Goal: Transaction & Acquisition: Purchase product/service

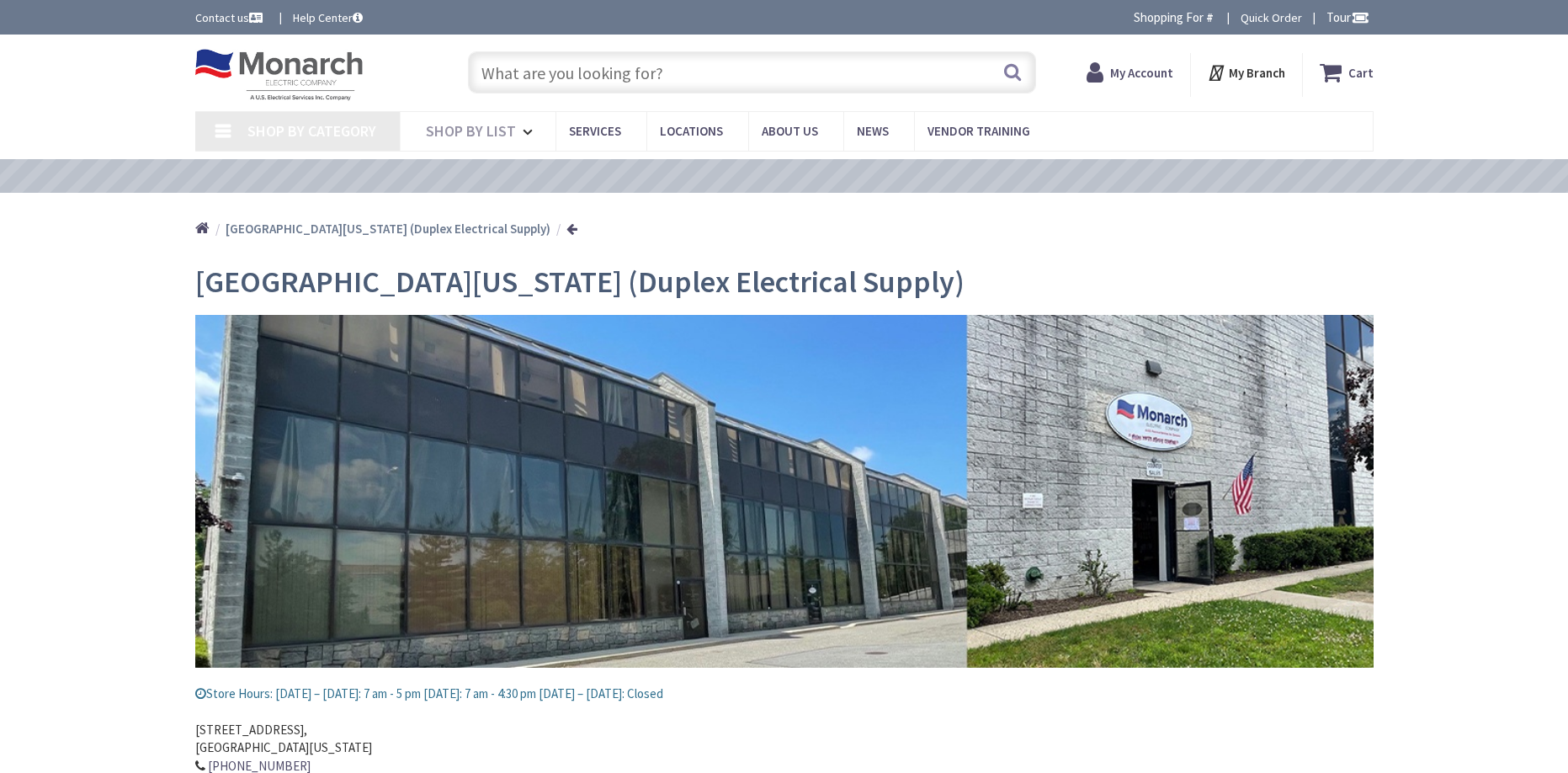
type input "[PERSON_NAME][GEOGRAPHIC_DATA][US_STATE], [GEOGRAPHIC_DATA]"
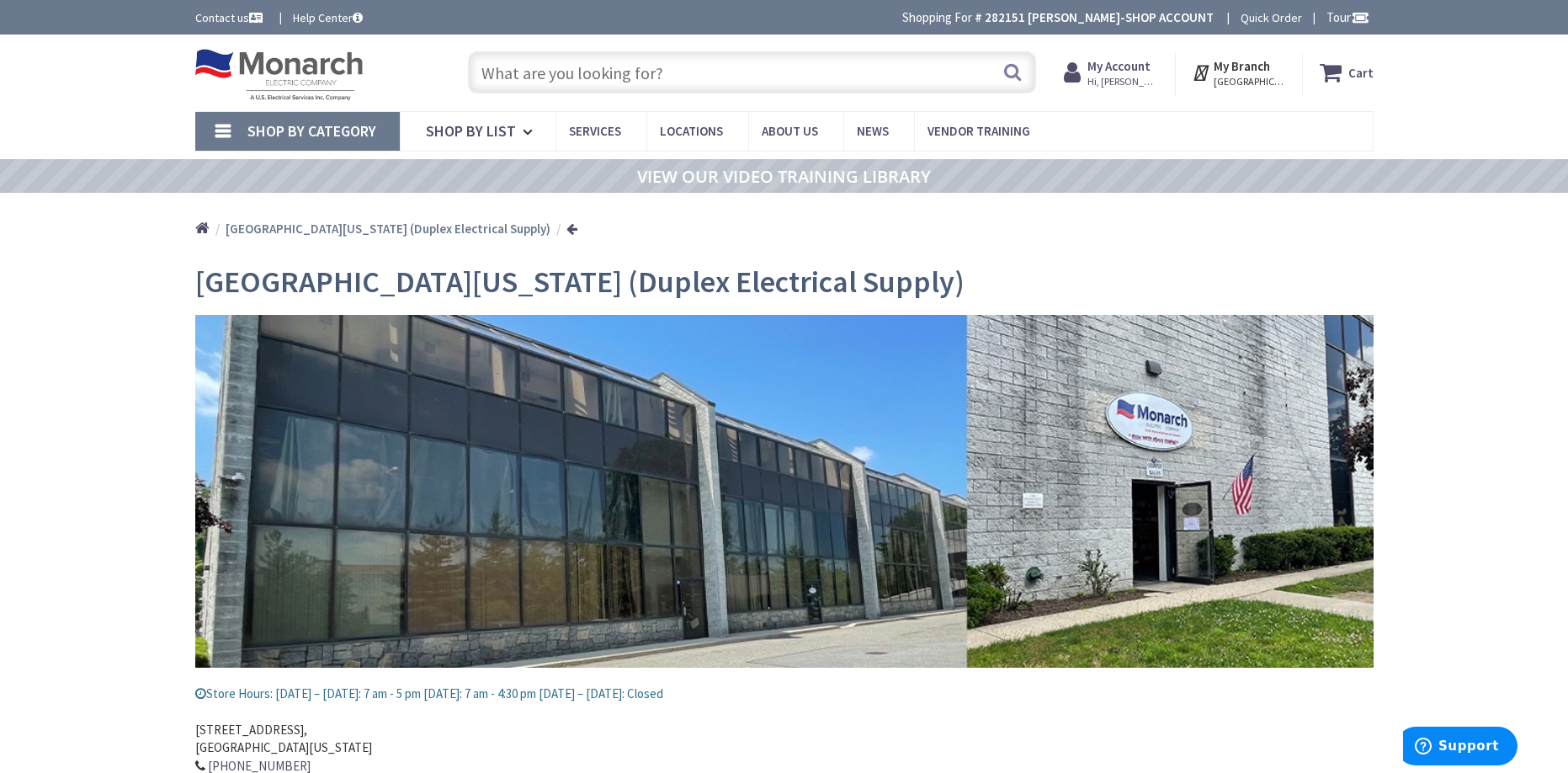
click at [617, 77] on input "text" at bounding box center [753, 73] width 568 height 42
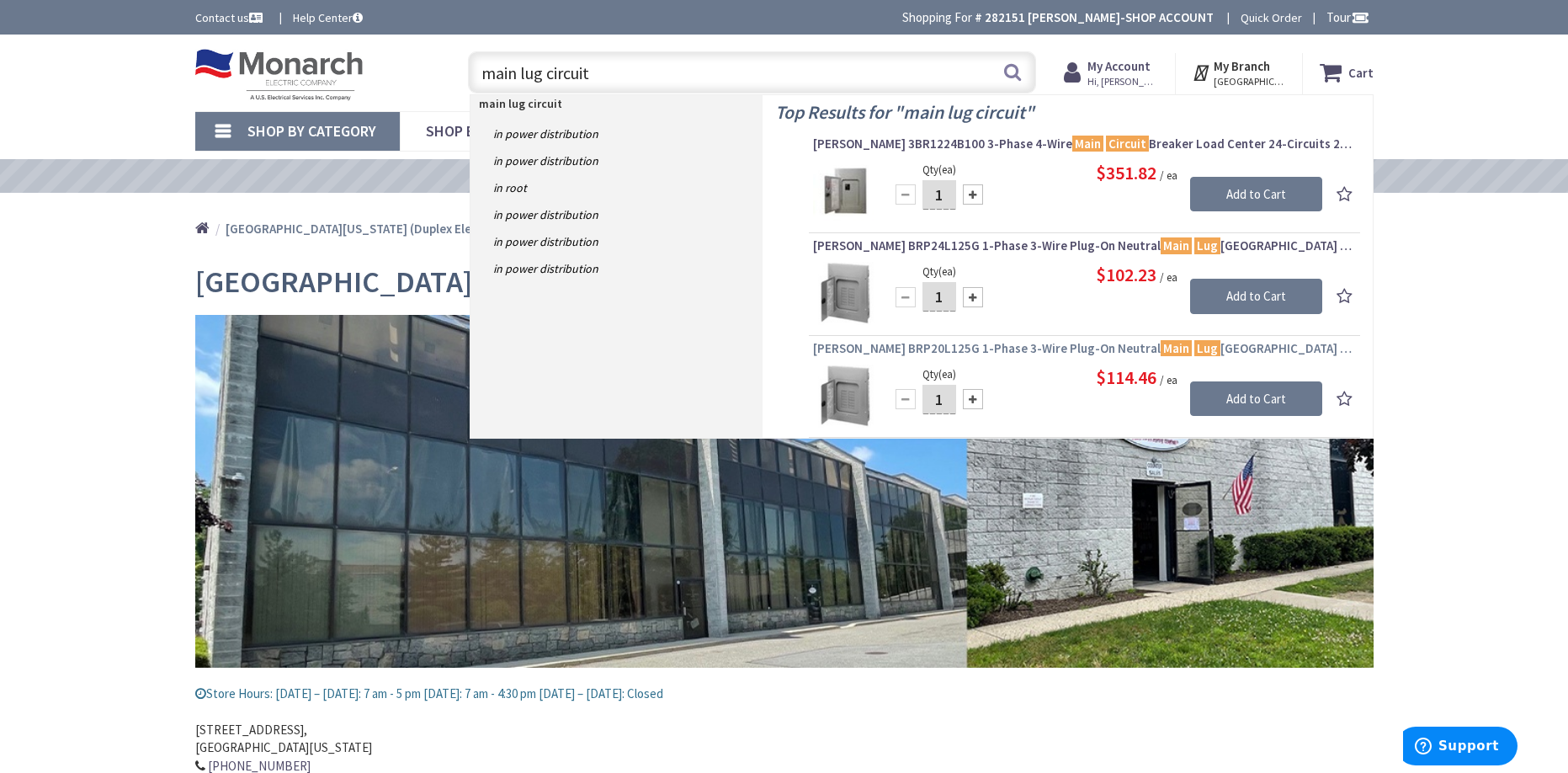
type input "main lug circuit"
click at [992, 344] on span "Eaton BRP20L125G 1-Phase 3-Wire Plug-On Neutral Main Lug Load Center 40- Circui…" at bounding box center [1083, 348] width 543 height 17
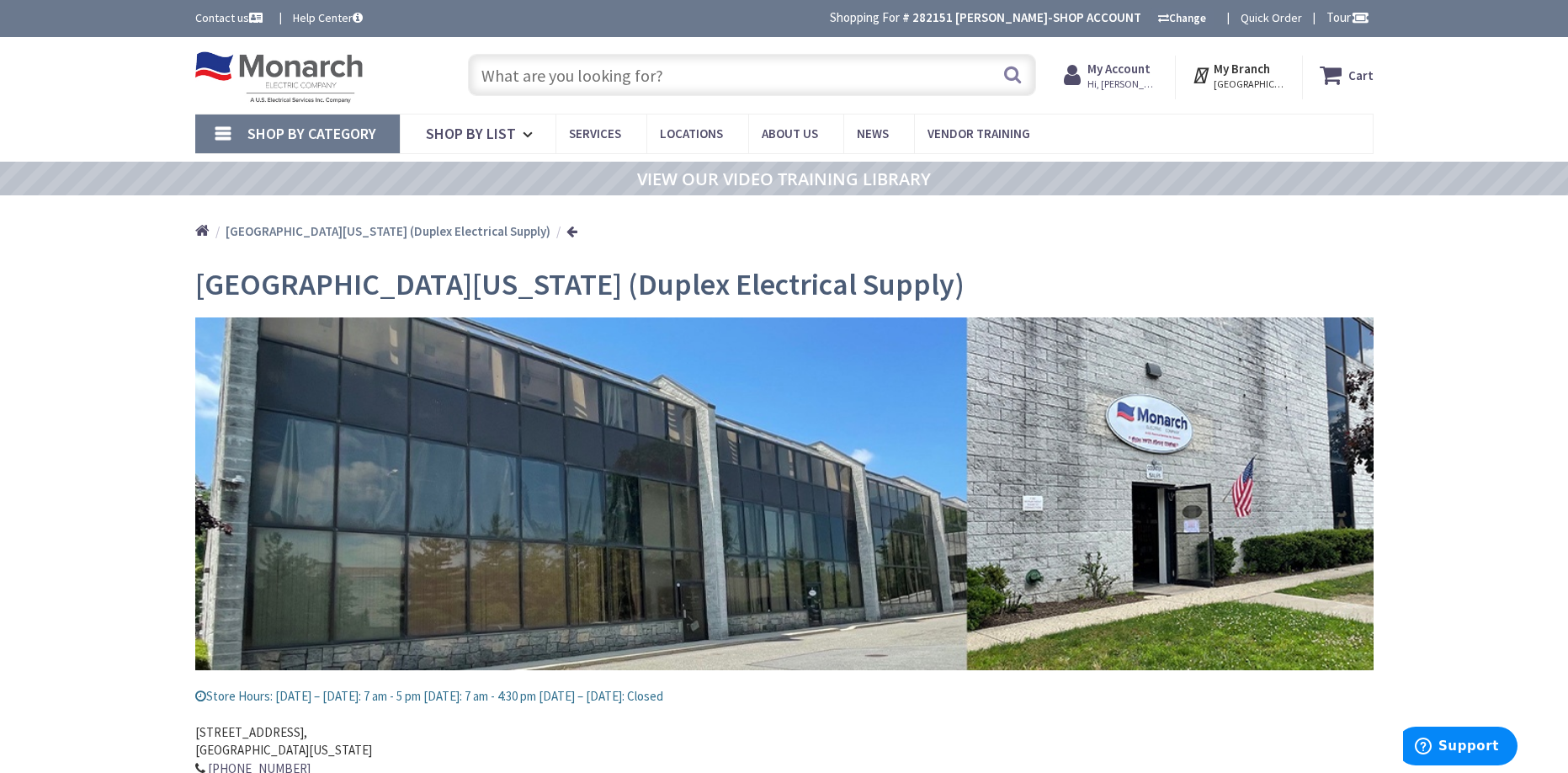
click at [559, 73] on input "text" at bounding box center [753, 74] width 568 height 42
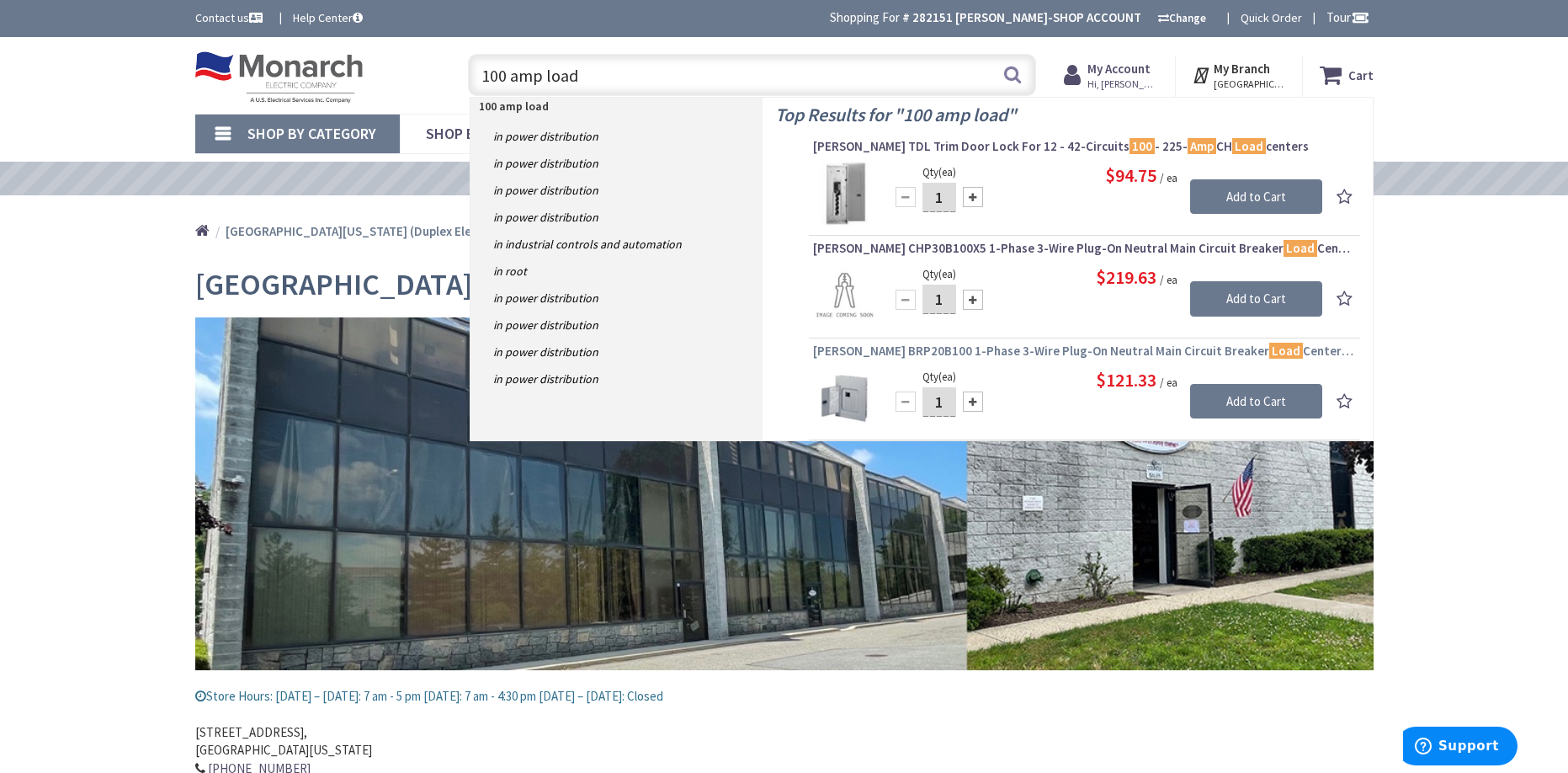
type input "100 amp load"
click at [951, 347] on span "Eaton BRP20B100 1-Phase 3-Wire Plug-On Neutral Main Circuit Breaker Load Center…" at bounding box center [1083, 351] width 543 height 17
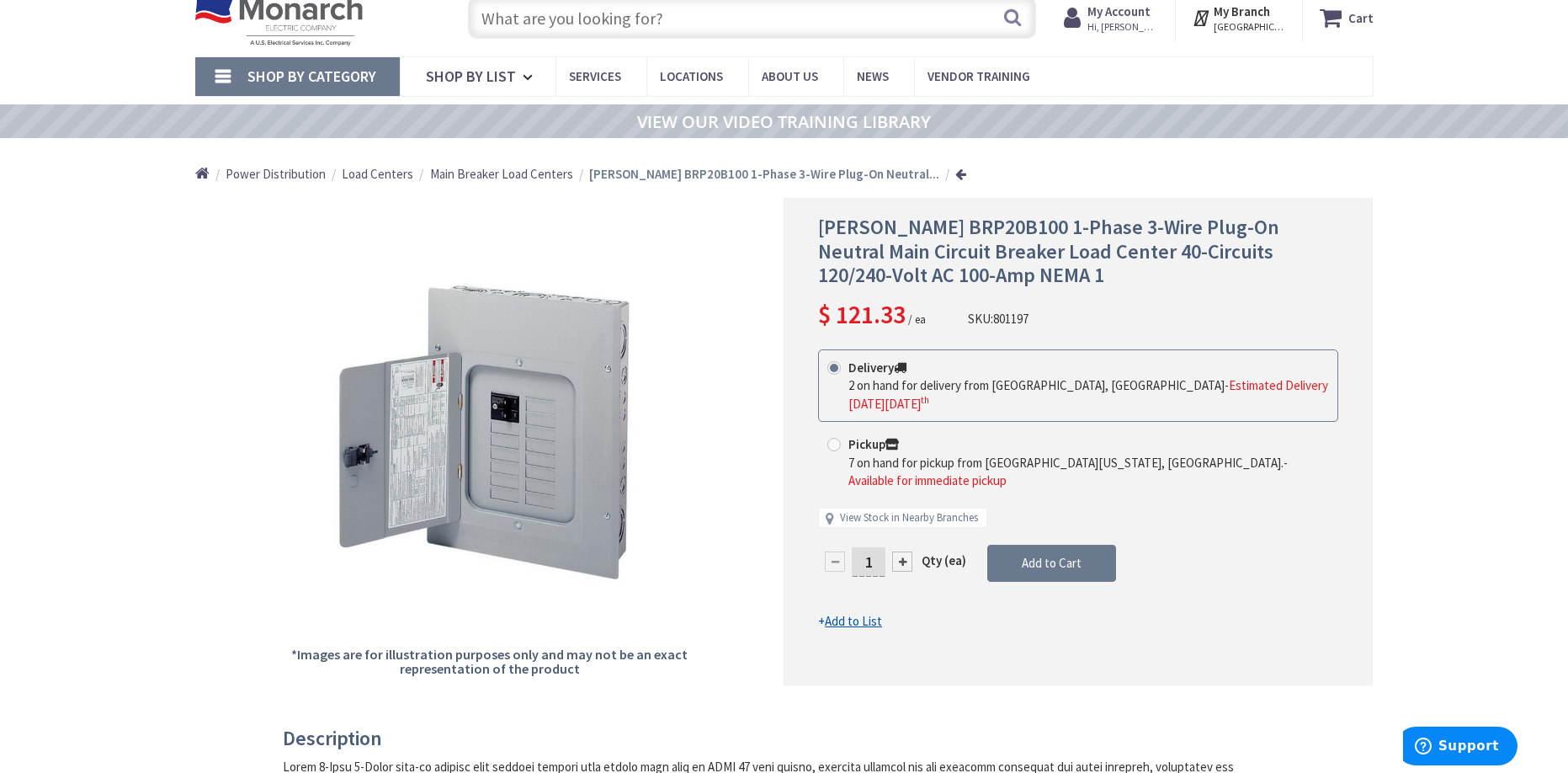
scroll to position [60, 0]
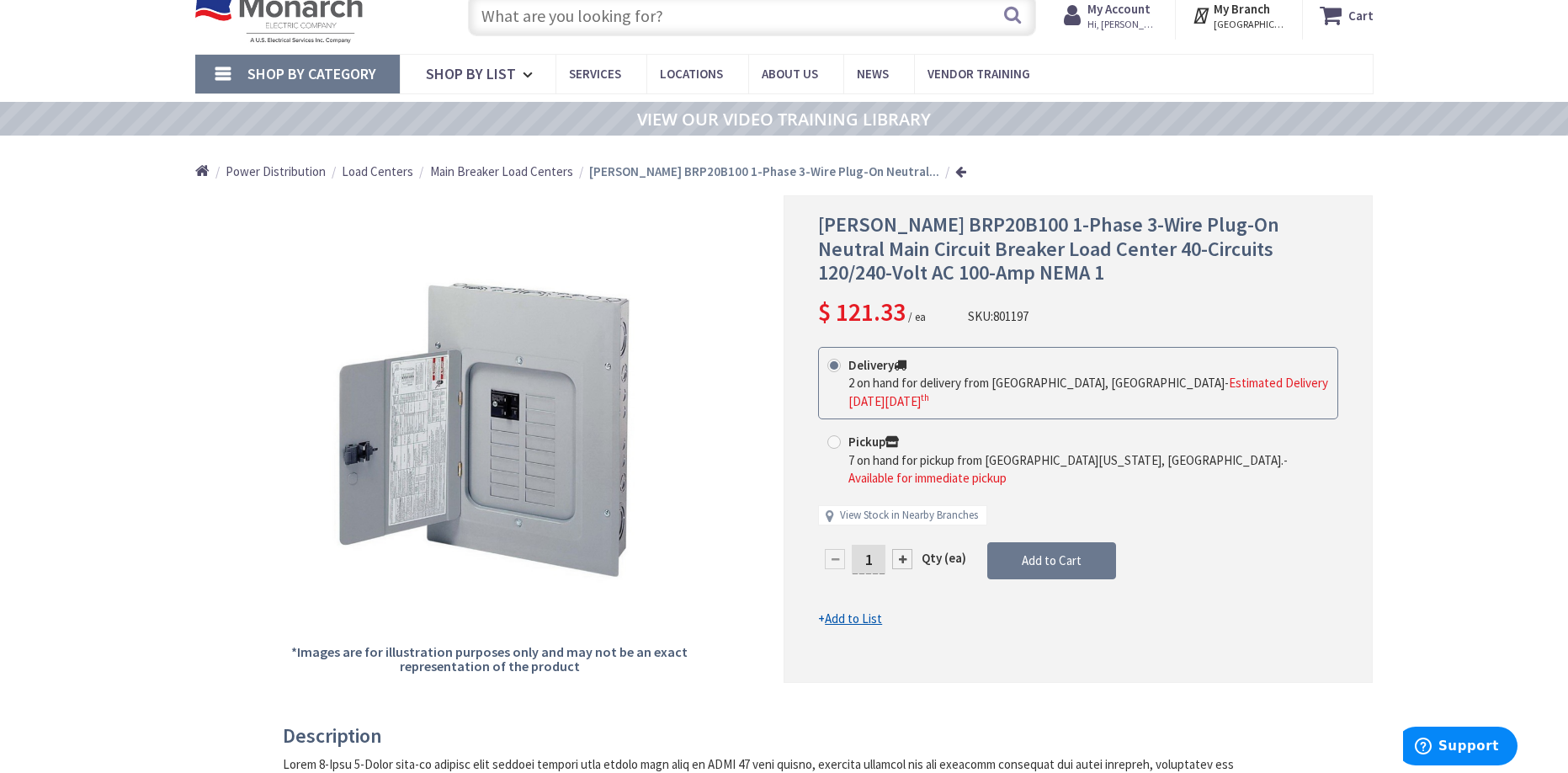
click at [604, 18] on input "text" at bounding box center [753, 15] width 568 height 42
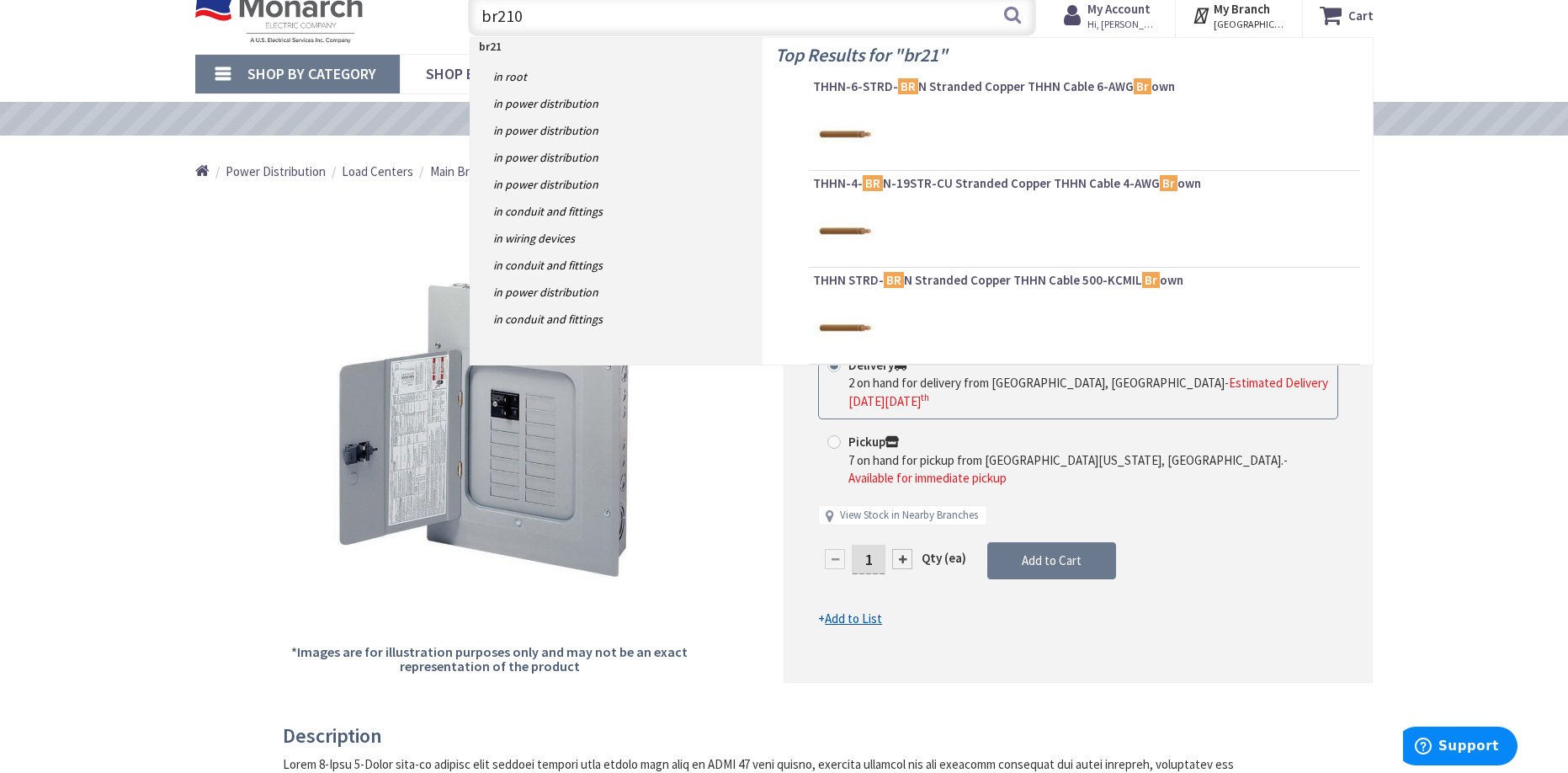
type input "br2100"
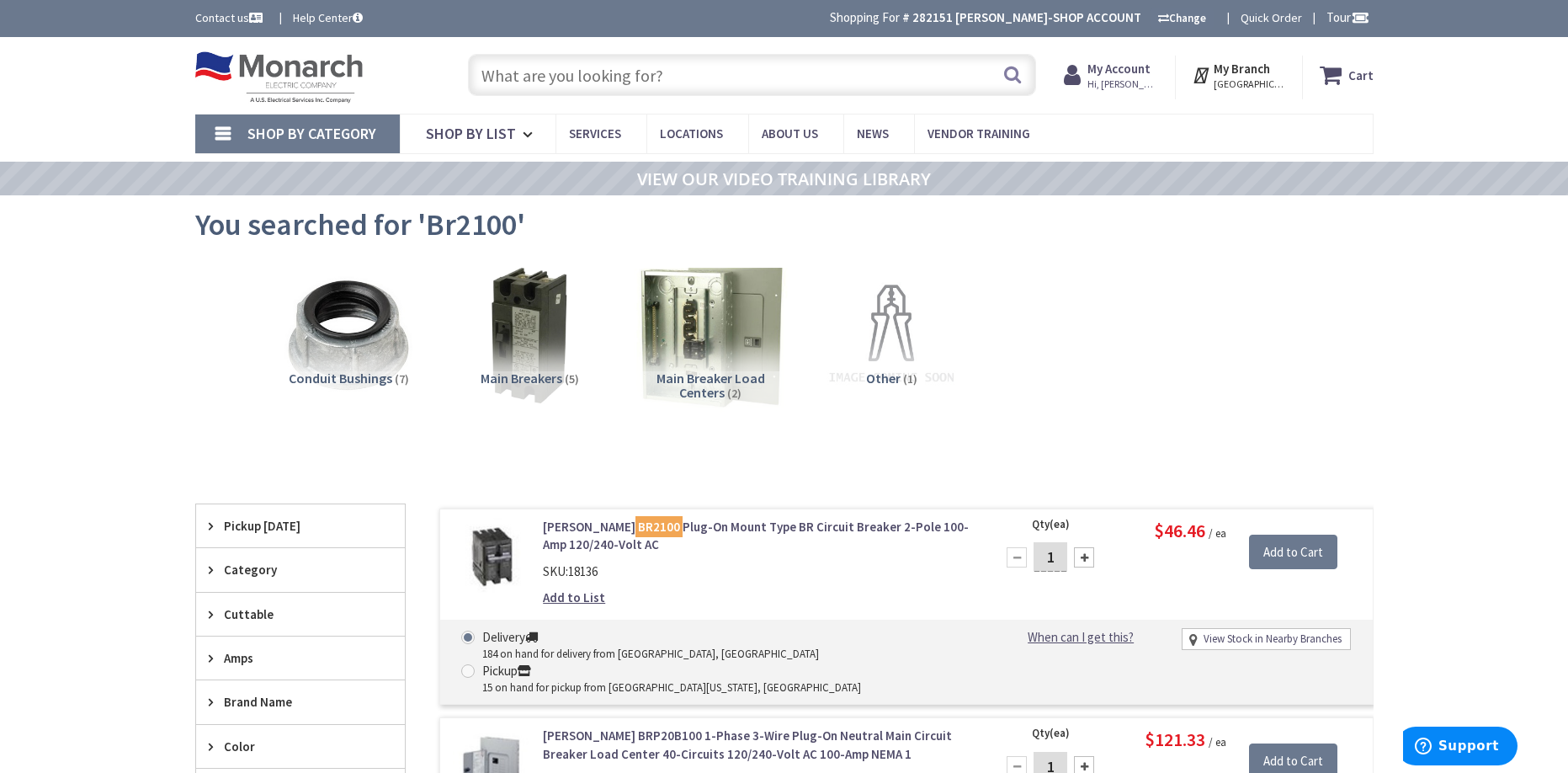
click at [731, 328] on img at bounding box center [710, 336] width 153 height 153
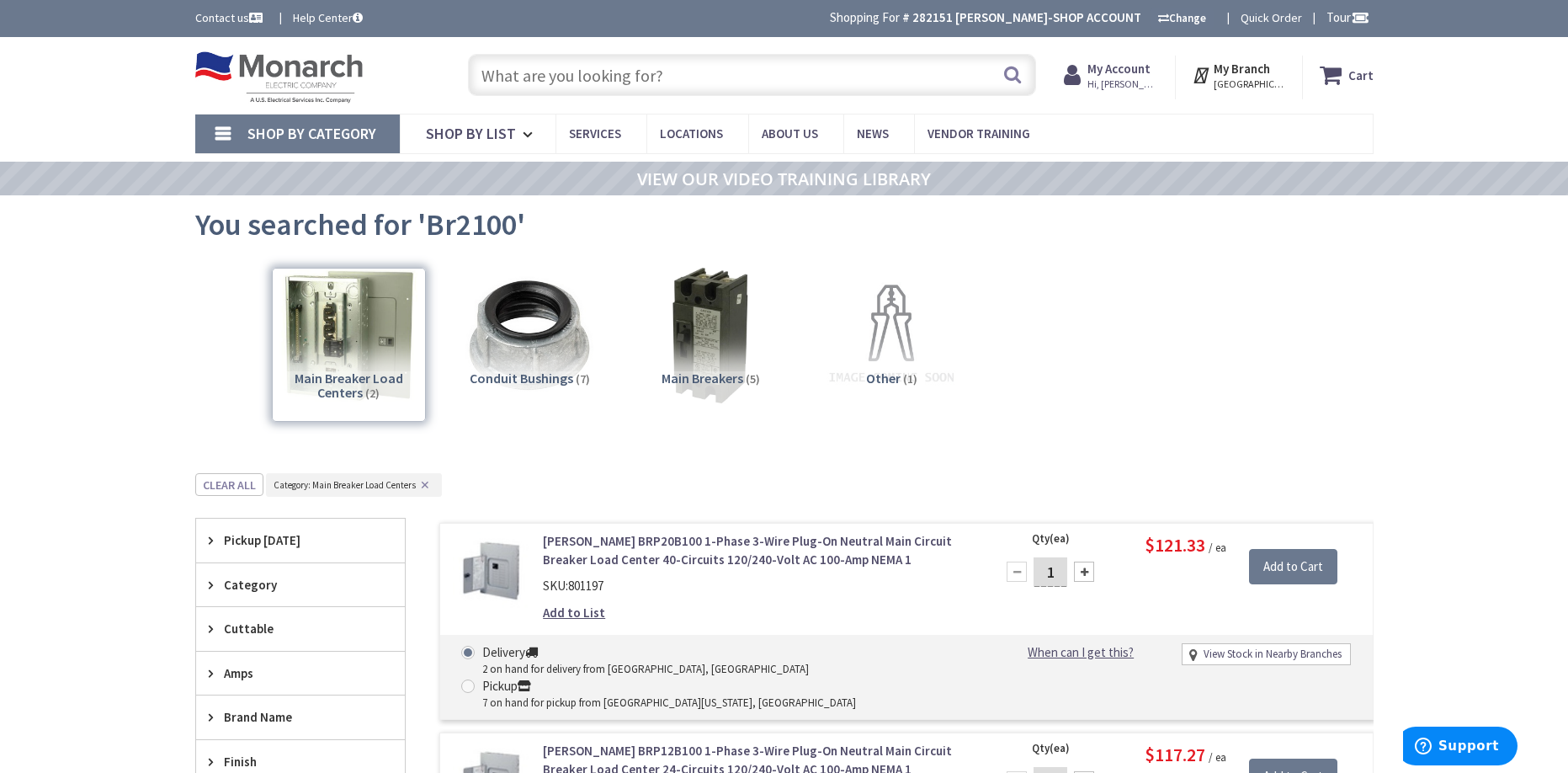
click at [514, 77] on input "text" at bounding box center [753, 74] width 568 height 42
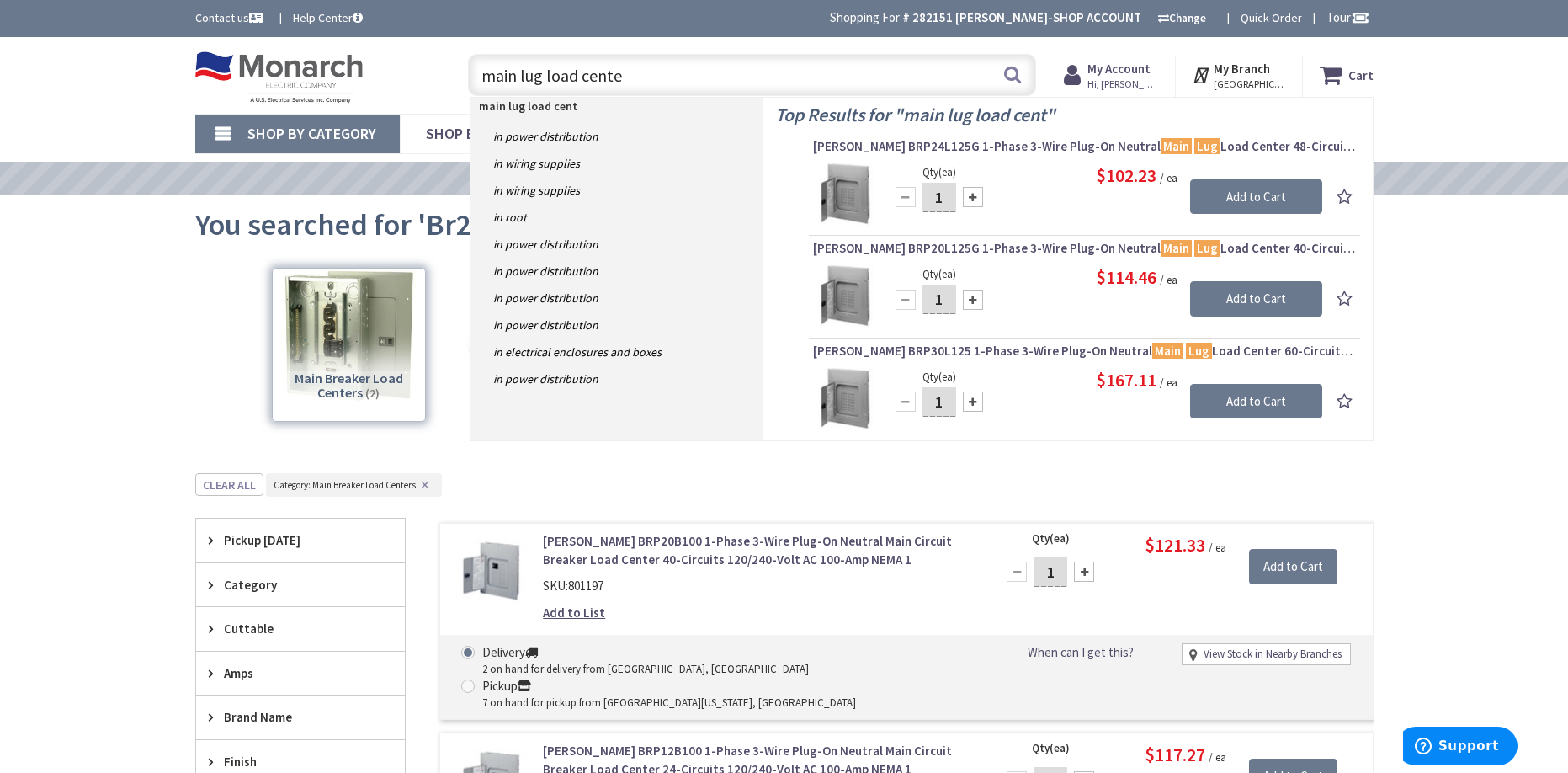
type input "main lug load center"
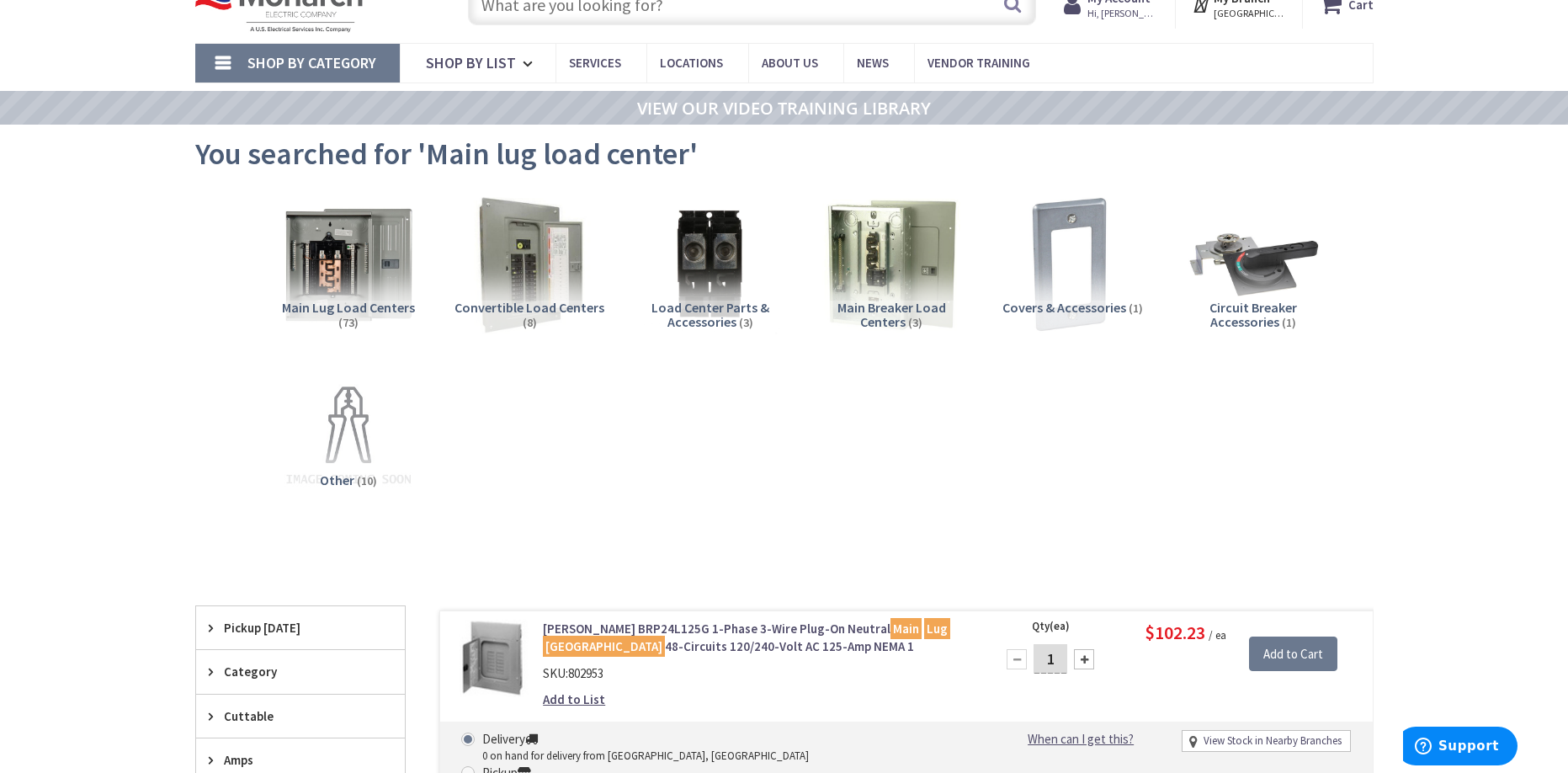
scroll to position [71, 0]
click at [347, 281] on img at bounding box center [348, 265] width 153 height 153
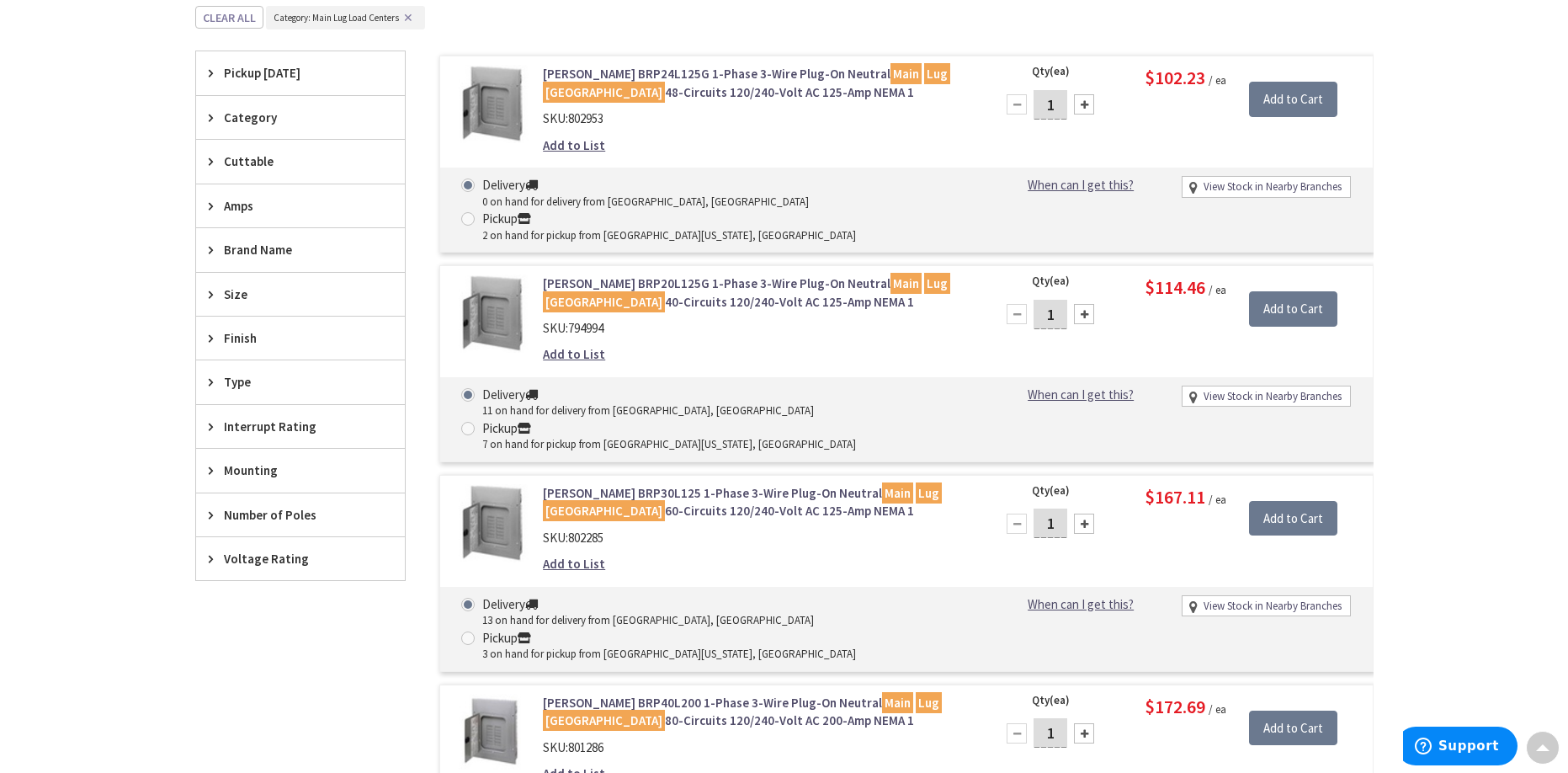
scroll to position [640, 0]
click at [672, 483] on link "Eaton BRP30L125 1-Phase 3-Wire Plug-On Neutral Main Lug Load Center 60-Circuits…" at bounding box center [756, 501] width 428 height 36
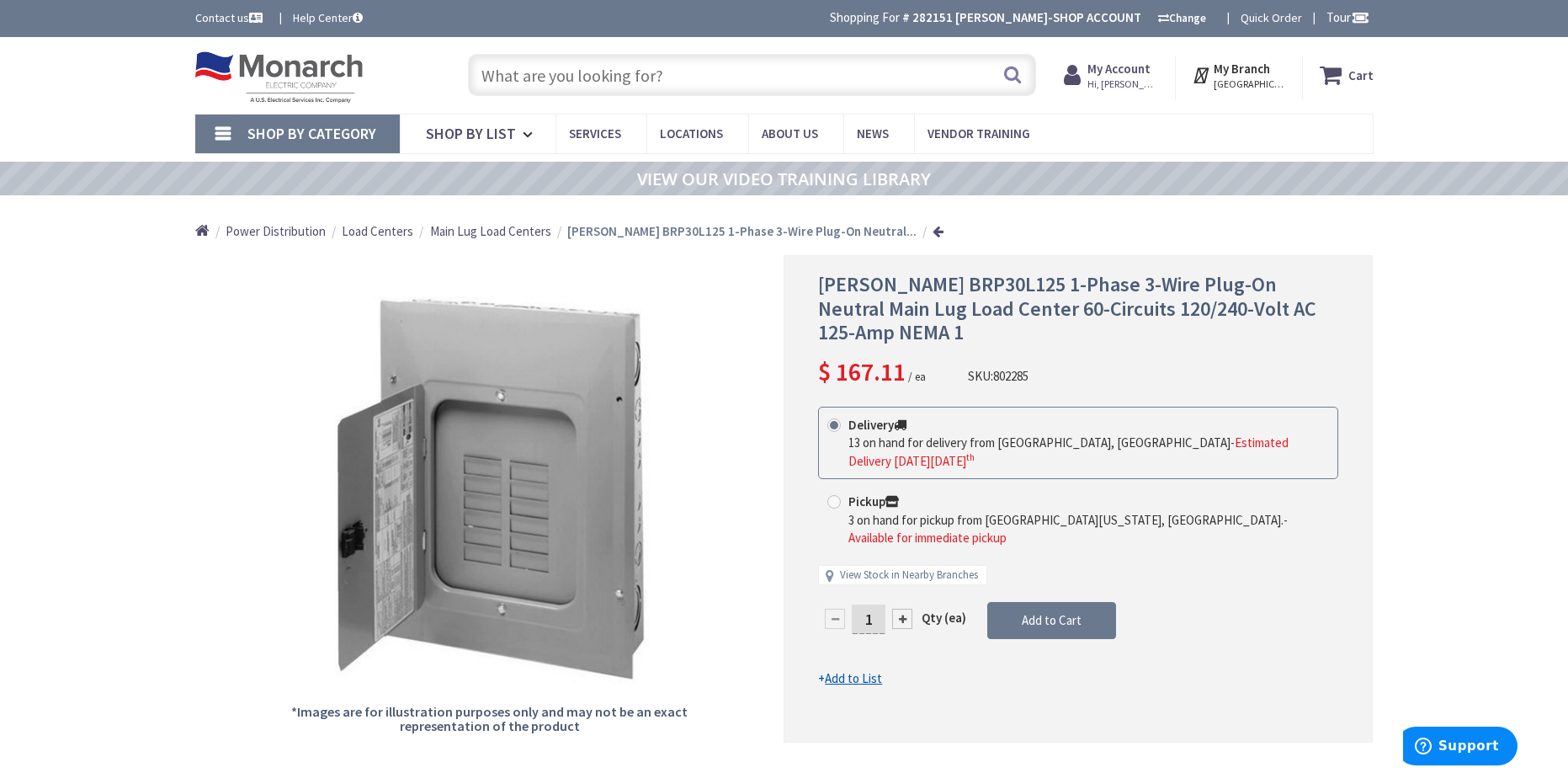
click at [574, 80] on input "text" at bounding box center [753, 74] width 568 height 42
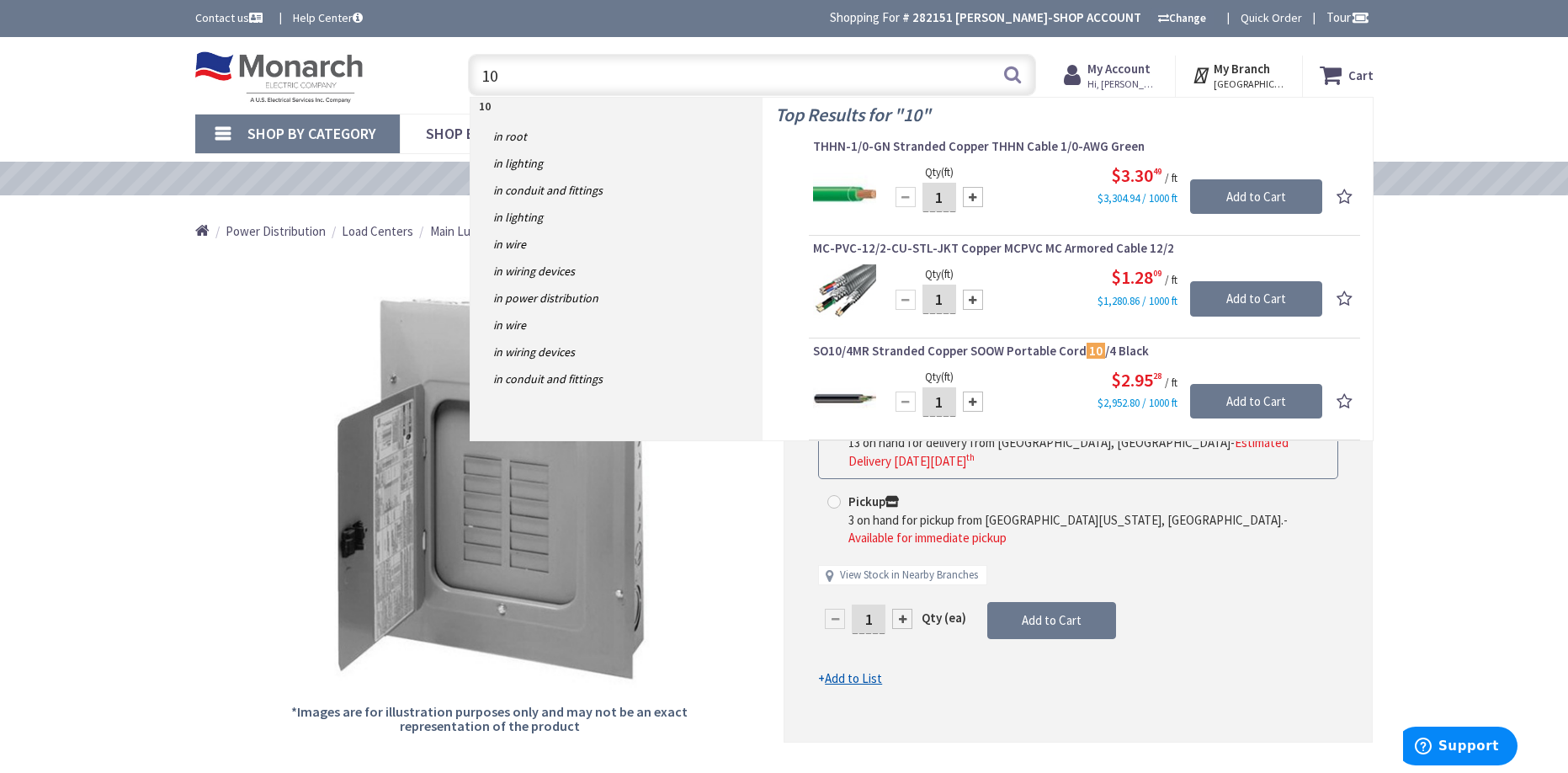
type input "1"
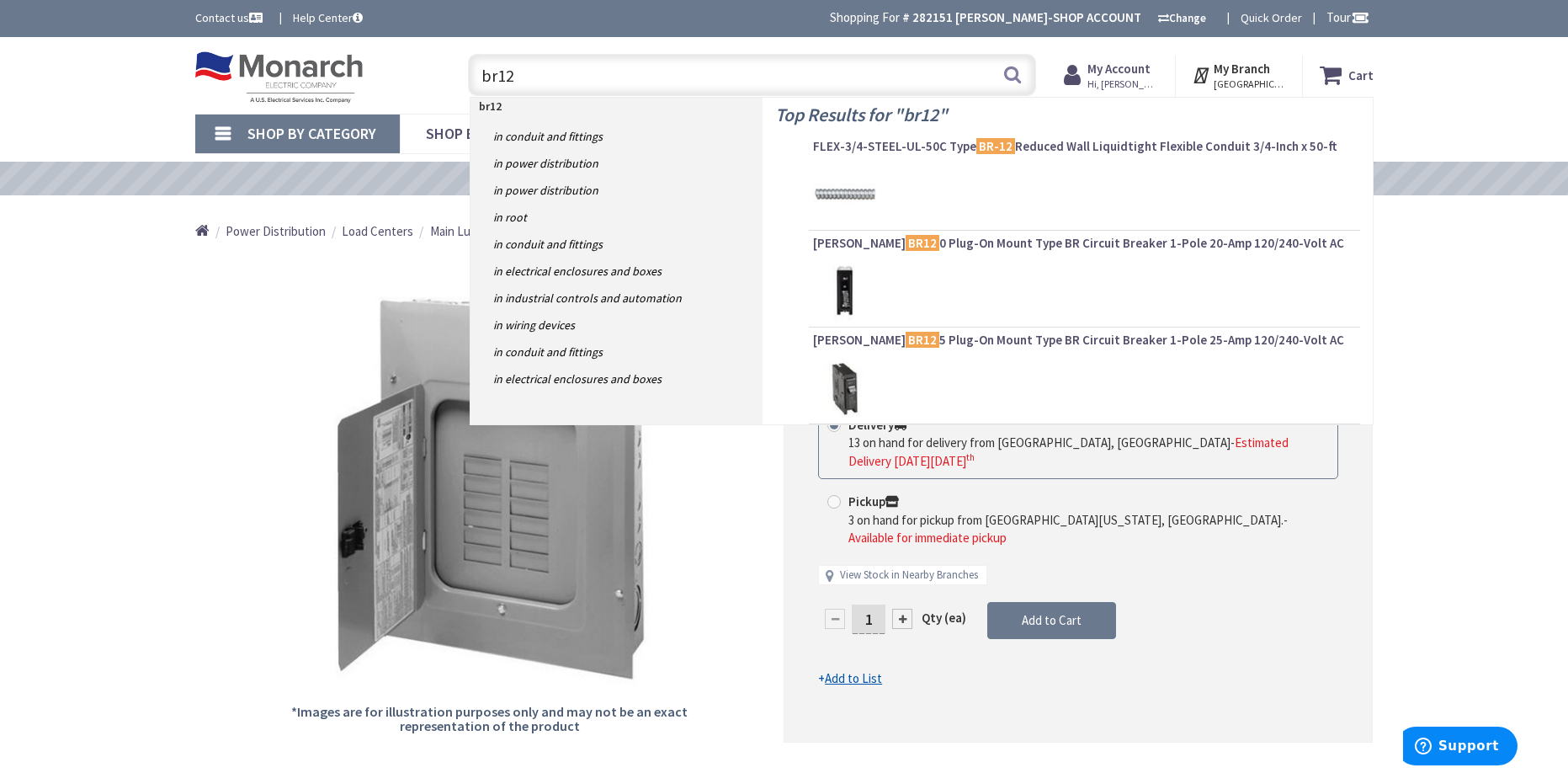
type input "br120"
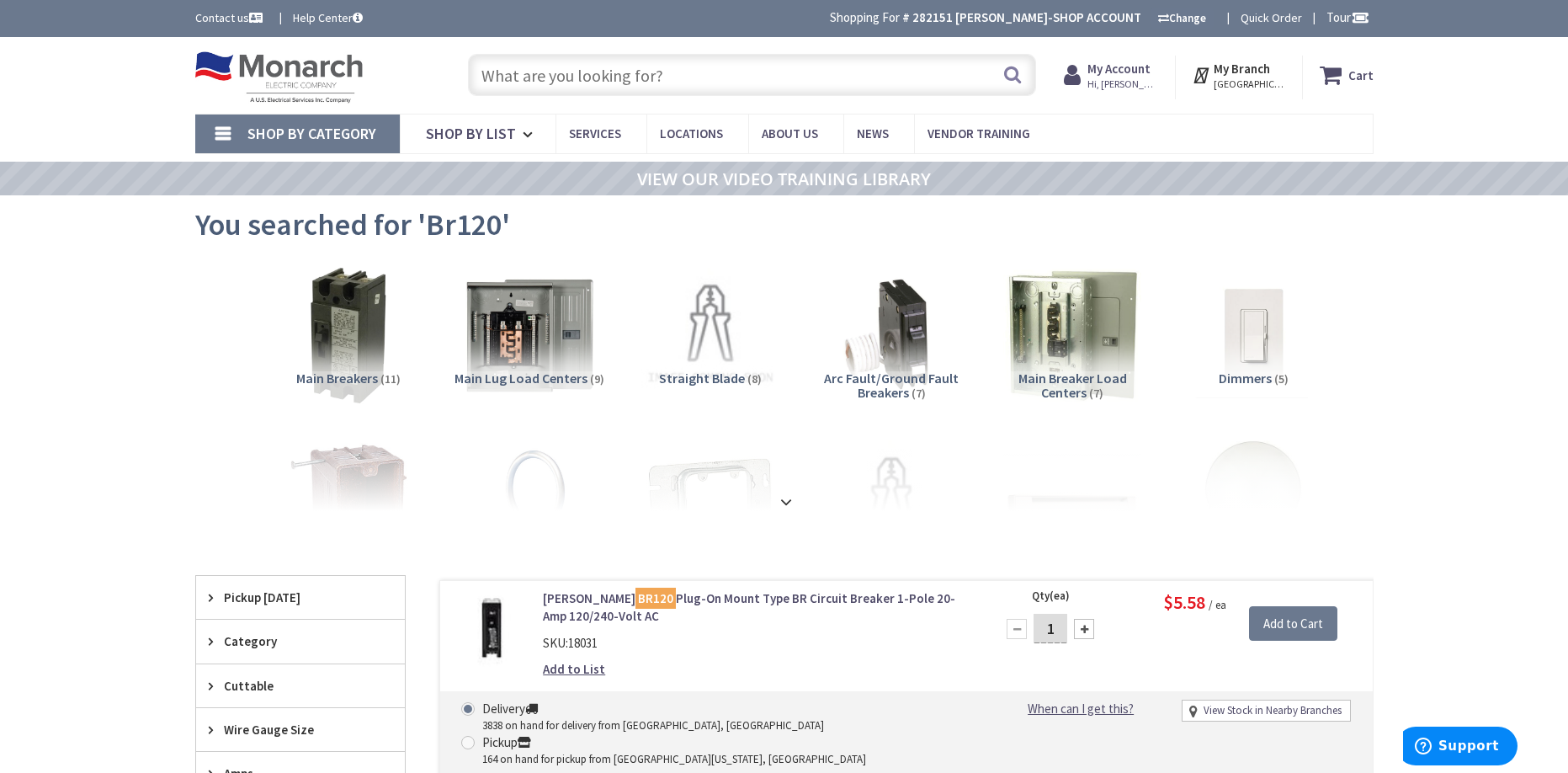
click at [697, 75] on input "text" at bounding box center [753, 74] width 568 height 42
type input "2-3 mc"
click at [1011, 79] on button "Search" at bounding box center [1012, 74] width 22 height 38
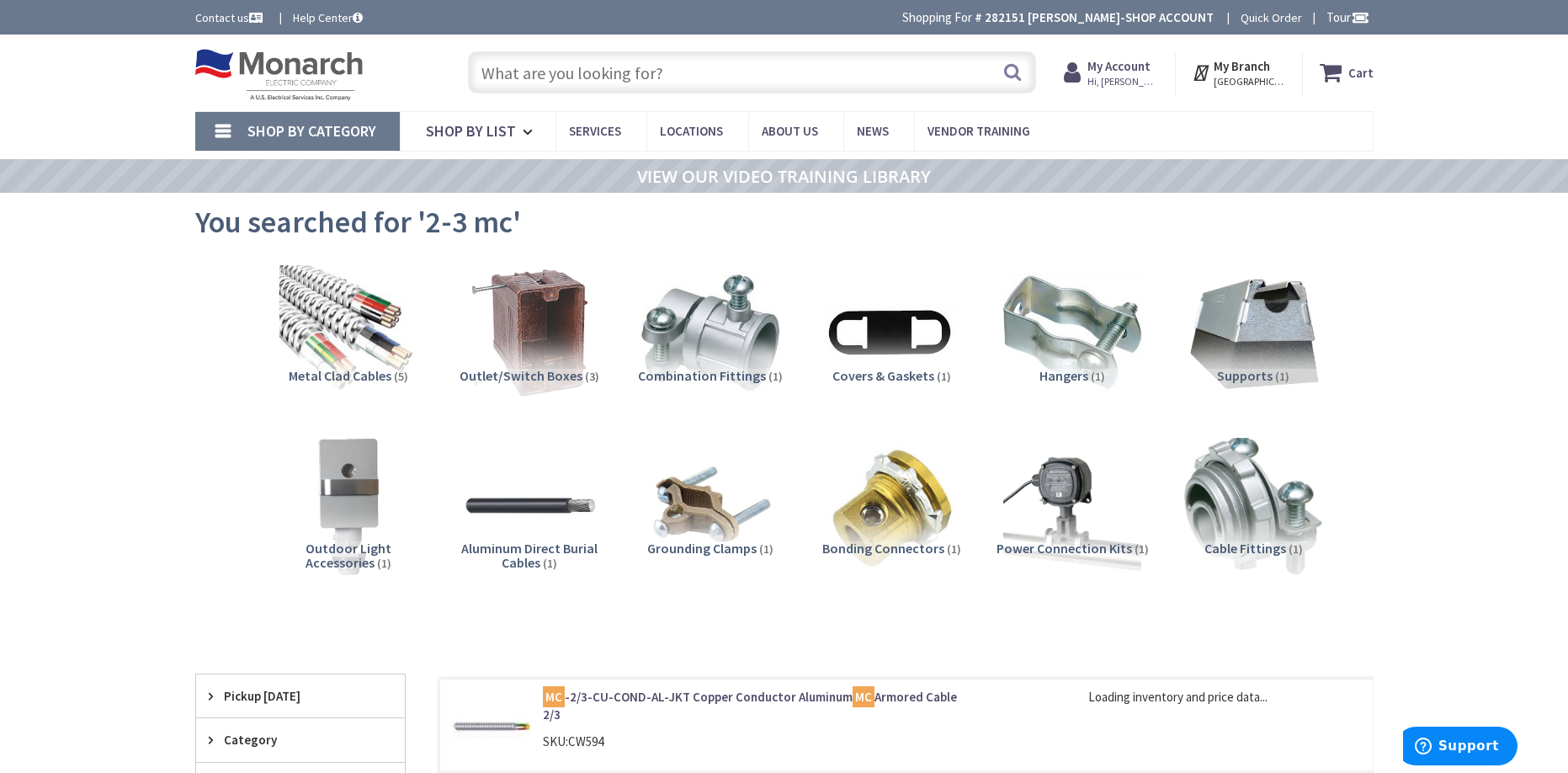
click at [376, 375] on span "Metal Clad Cables" at bounding box center [340, 376] width 103 height 17
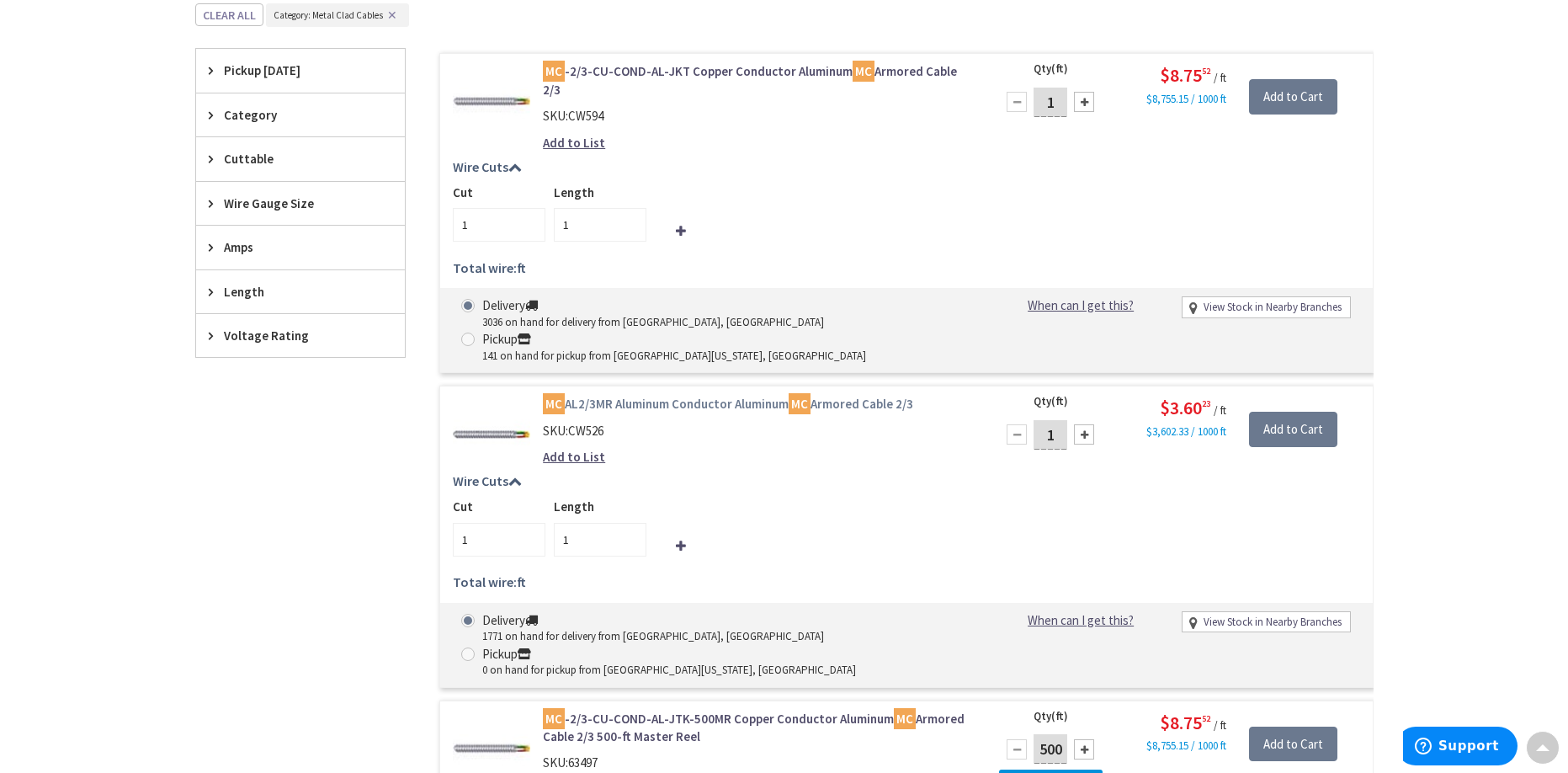
scroll to position [645, 0]
